Goal: Learn about a topic

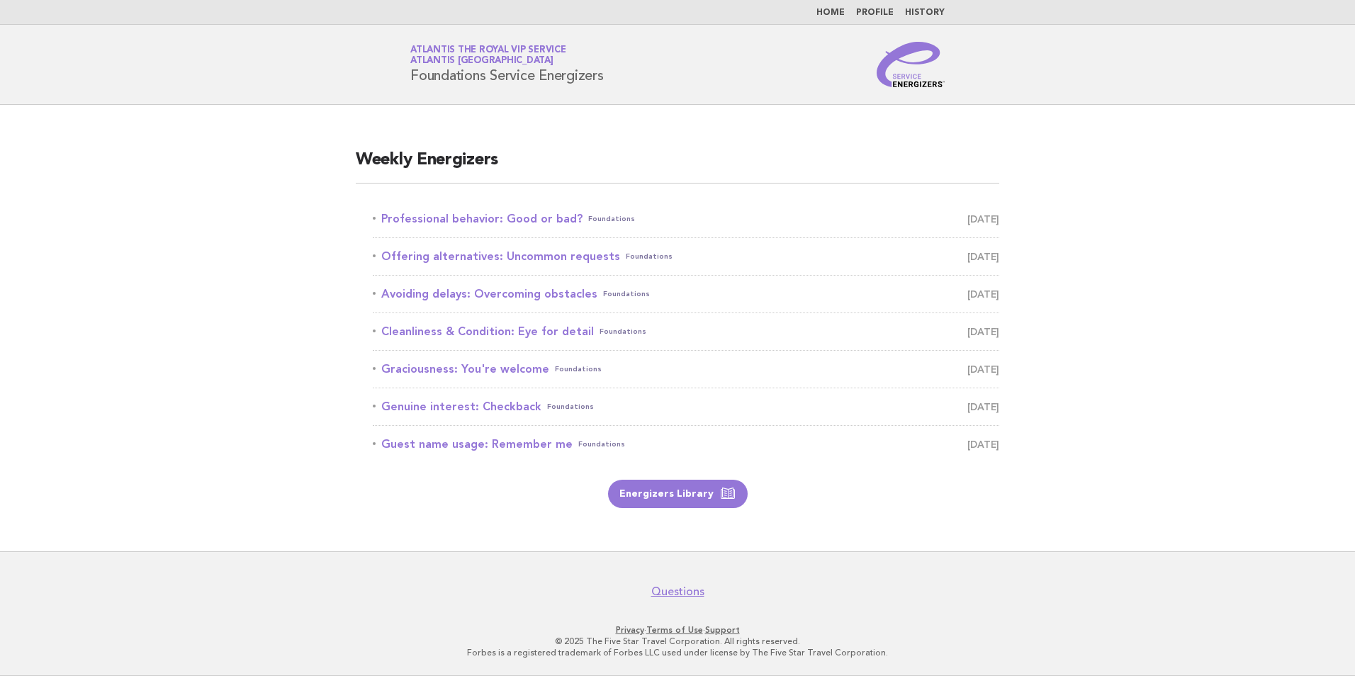
click at [508, 104] on header "Service Energizers Atlantis the Royal VIP Service Atlantis Dubai Foundations Se…" at bounding box center [677, 65] width 1355 height 80
click at [559, 142] on div "Weekly Energizers Professional behavior: Good or bad? Foundations October 3 Off…" at bounding box center [677, 328] width 677 height 393
click at [541, 227] on link "Professional behavior: Good or bad? Foundations October 3" at bounding box center [686, 219] width 626 height 20
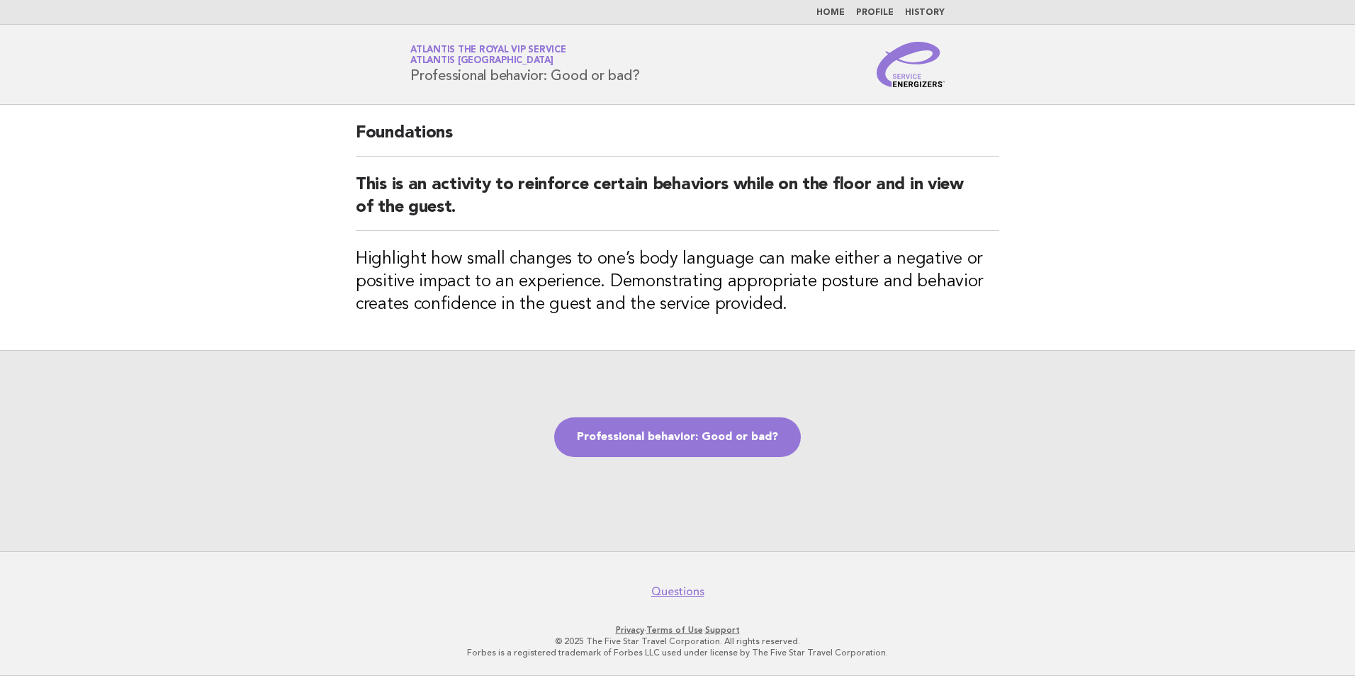
click at [851, 487] on div "Professional behavior: Good or bad?" at bounding box center [677, 450] width 1355 height 201
click at [338, 446] on div "Professional behavior: Good or bad?" at bounding box center [677, 450] width 1355 height 201
click at [906, 461] on div "Professional behavior: Good or bad?" at bounding box center [677, 450] width 1355 height 201
click at [894, 464] on div "Professional behavior: Good or bad?" at bounding box center [677, 450] width 1355 height 201
click at [906, 474] on div "Professional behavior: Good or bad?" at bounding box center [677, 450] width 1355 height 201
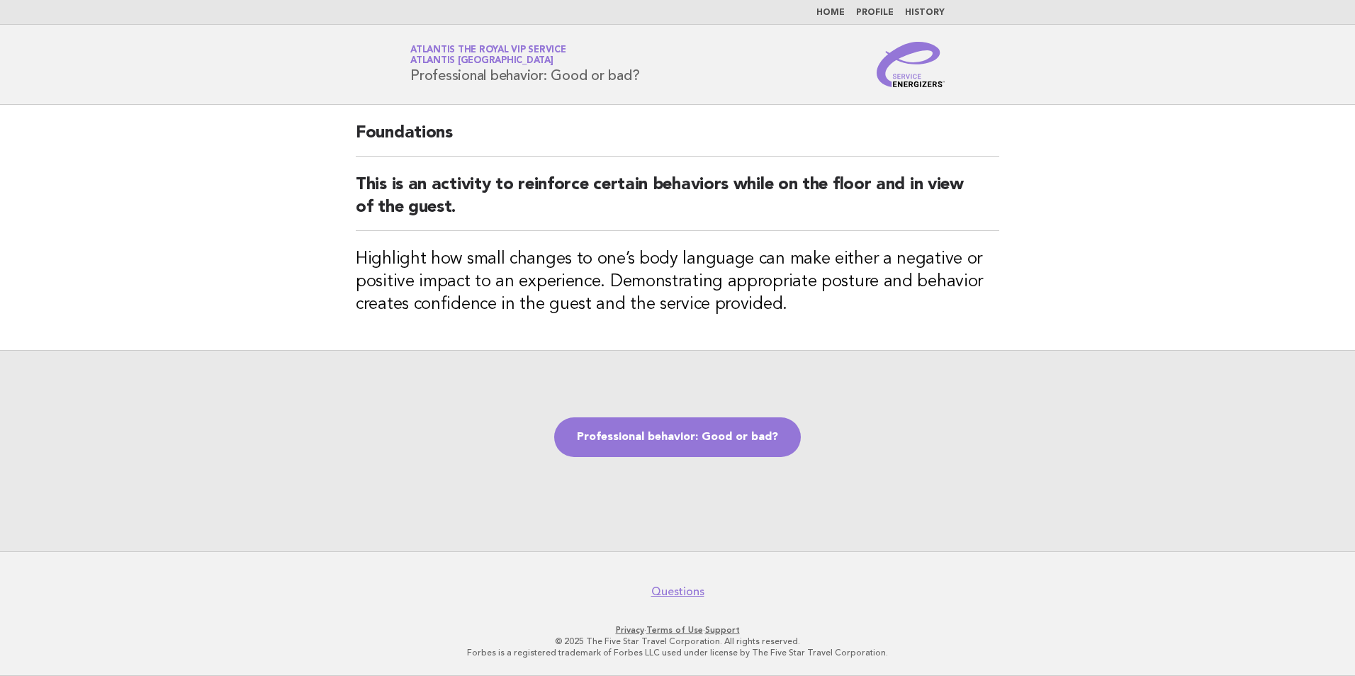
click at [906, 474] on div "Professional behavior: Good or bad?" at bounding box center [677, 450] width 1355 height 201
